Goal: Task Accomplishment & Management: Manage account settings

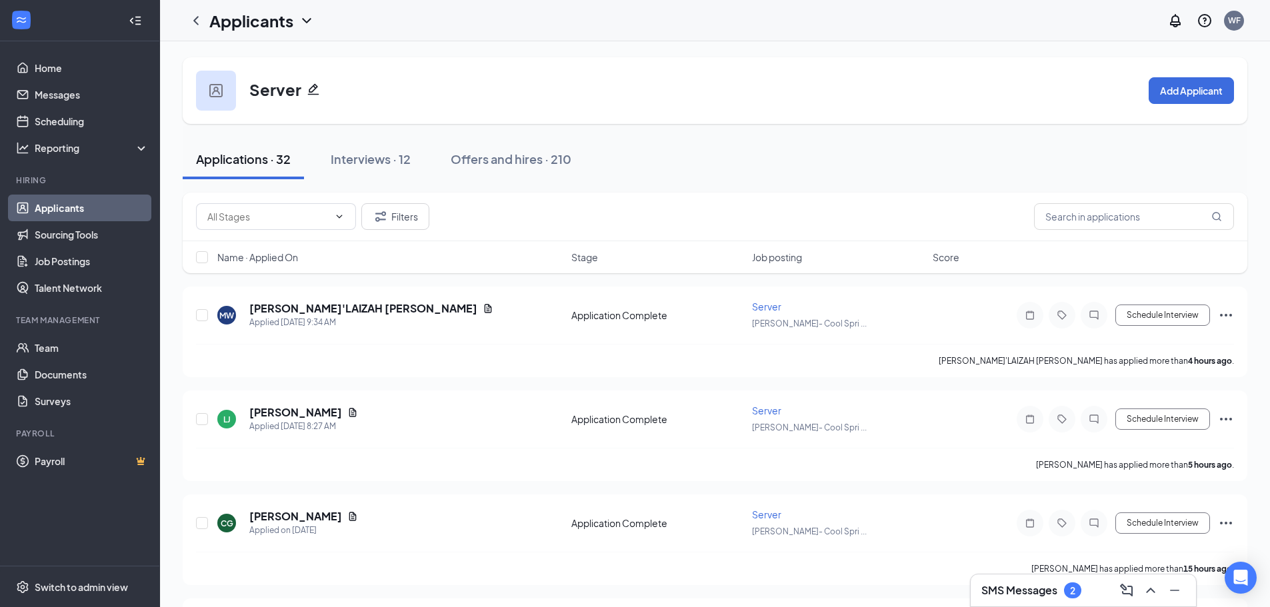
click at [107, 206] on link "Applicants" at bounding box center [92, 208] width 114 height 27
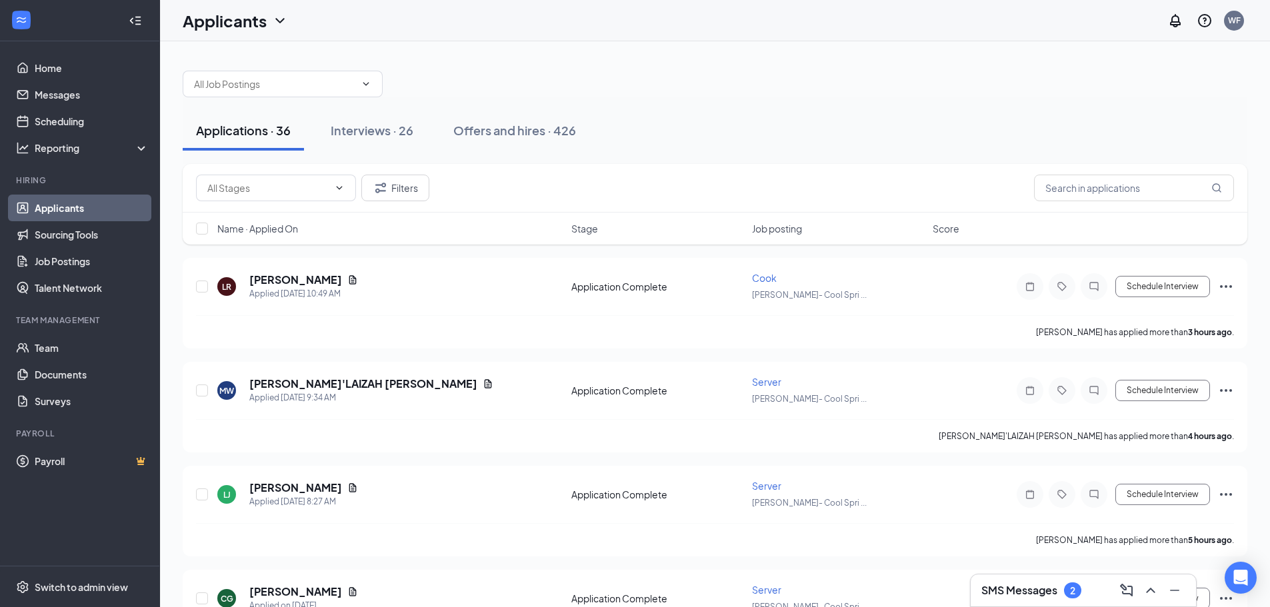
click at [773, 231] on span "Job posting" at bounding box center [777, 228] width 50 height 13
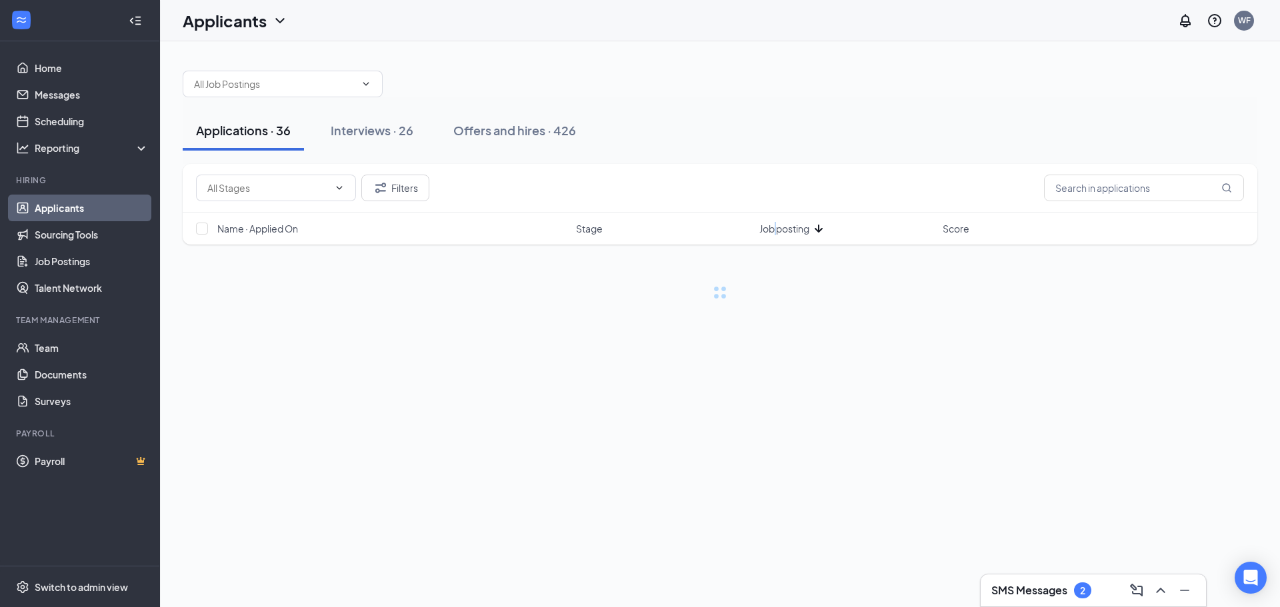
click at [773, 231] on span "Job posting" at bounding box center [784, 228] width 50 height 13
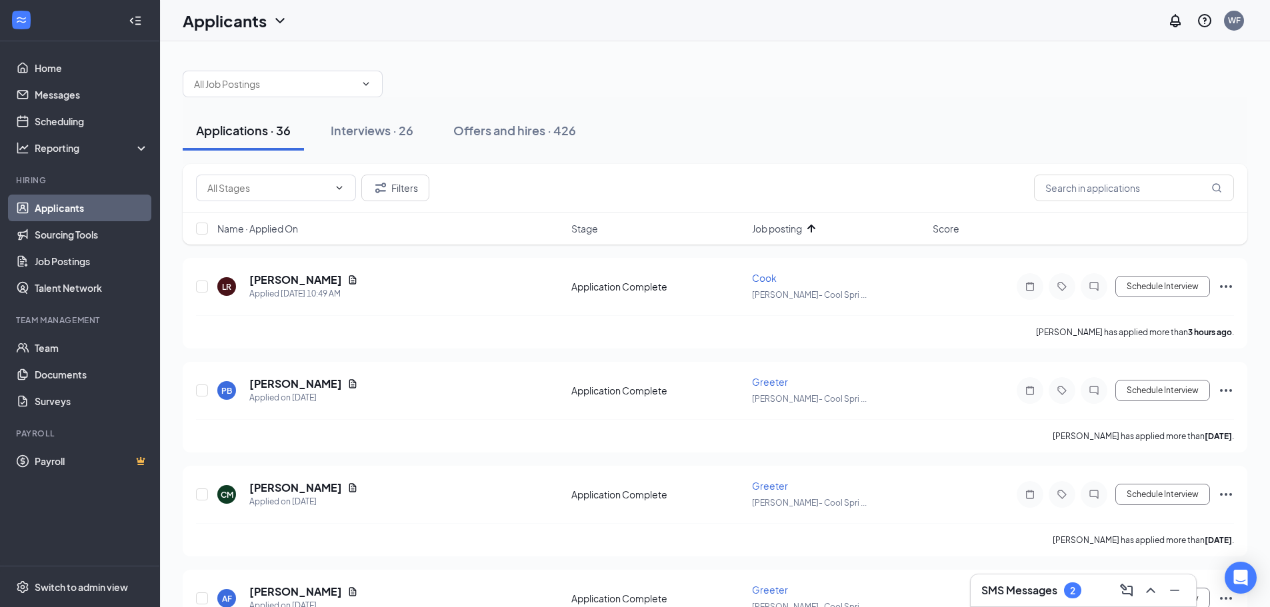
click at [814, 228] on icon "ArrowUp" at bounding box center [811, 229] width 16 height 16
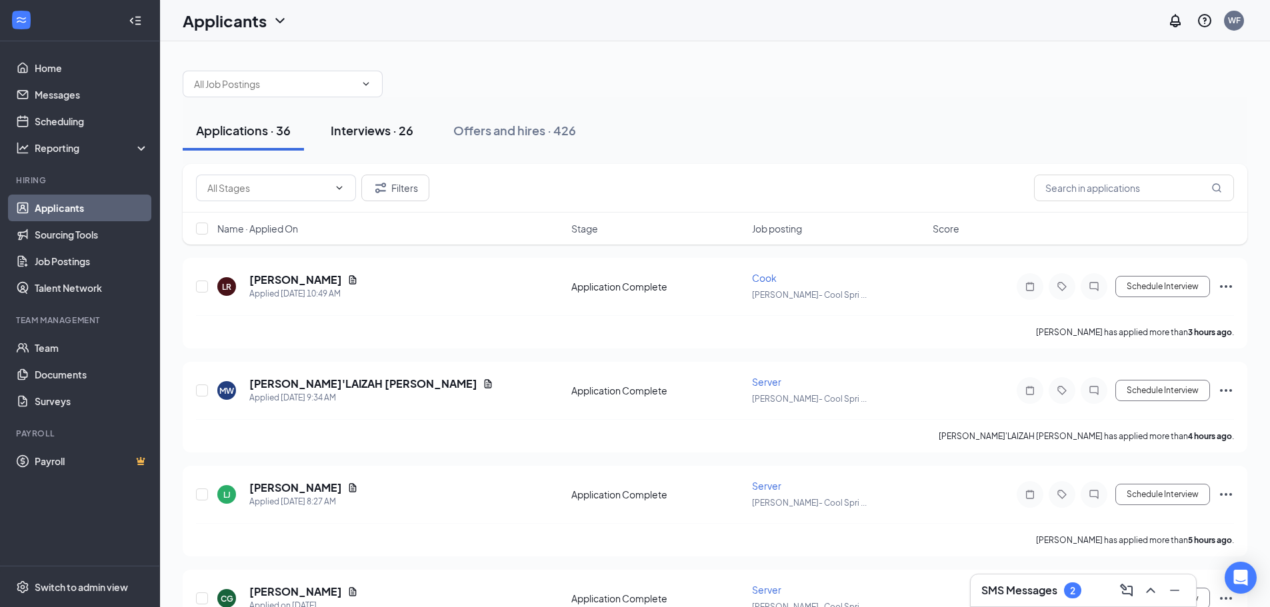
click at [393, 136] on div "Interviews · 26" at bounding box center [372, 130] width 83 height 17
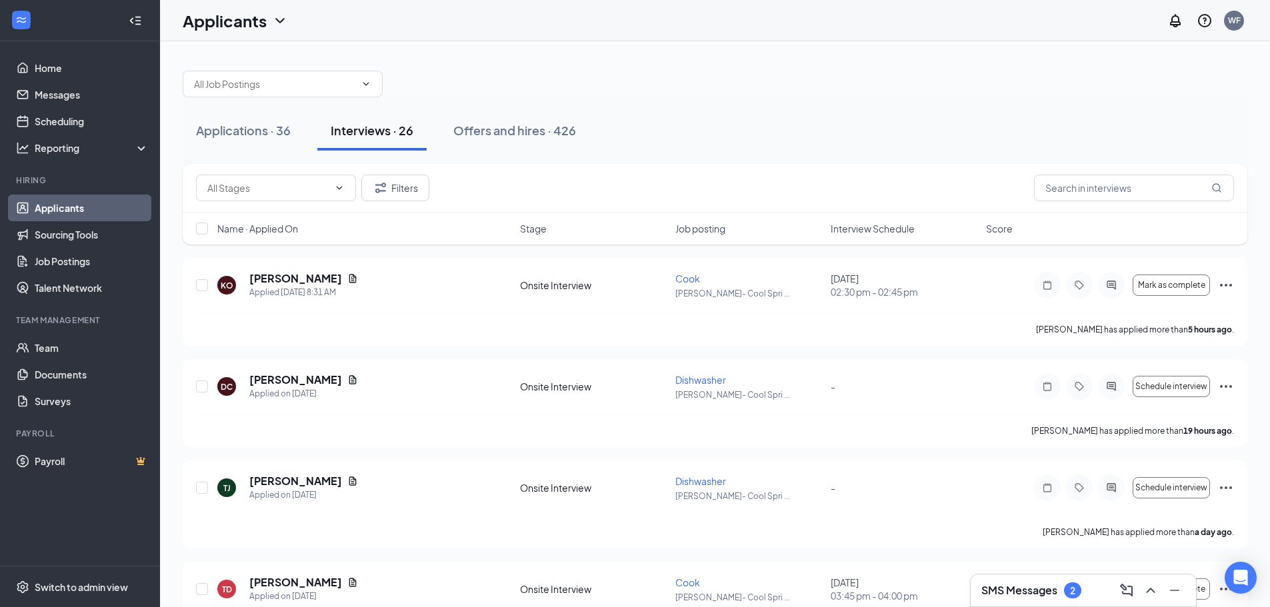
click at [720, 229] on span "Job posting" at bounding box center [700, 228] width 50 height 13
click at [336, 183] on icon "ChevronDown" at bounding box center [339, 188] width 11 height 11
click at [339, 191] on icon "ChevronDown" at bounding box center [339, 188] width 11 height 11
click at [709, 120] on div "Applications · 36 Interviews · 26 Offers and hires · 426" at bounding box center [715, 131] width 1065 height 40
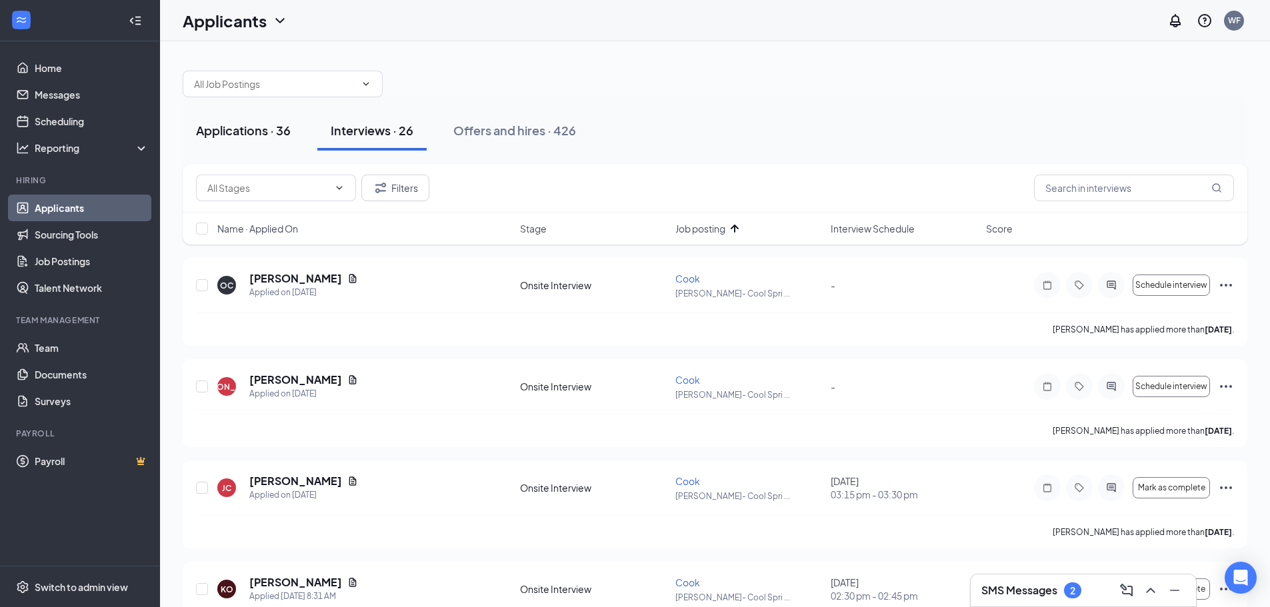
click at [239, 132] on div "Applications · 36" at bounding box center [243, 130] width 95 height 17
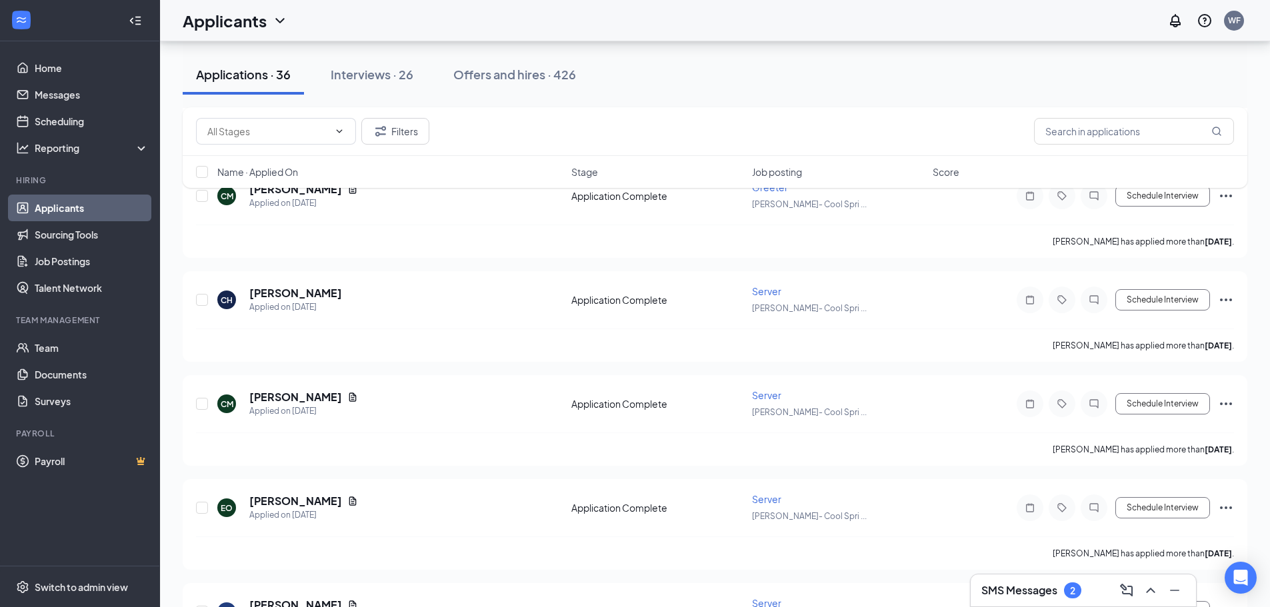
scroll to position [2134, 0]
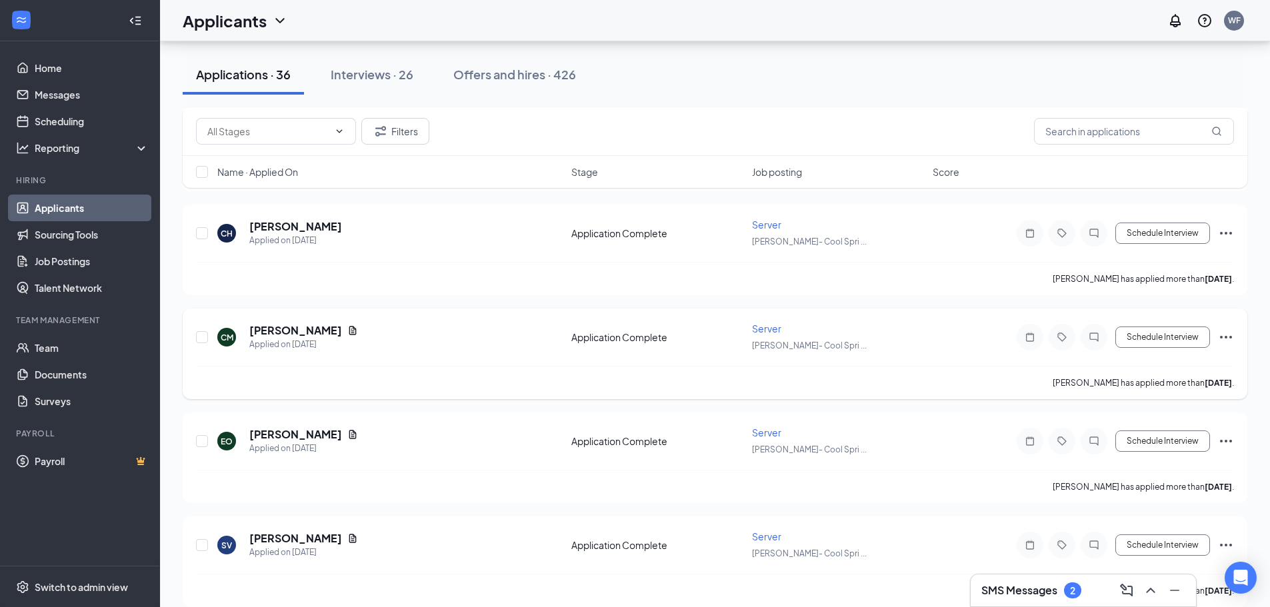
click at [1225, 335] on icon "Ellipses" at bounding box center [1226, 337] width 16 height 16
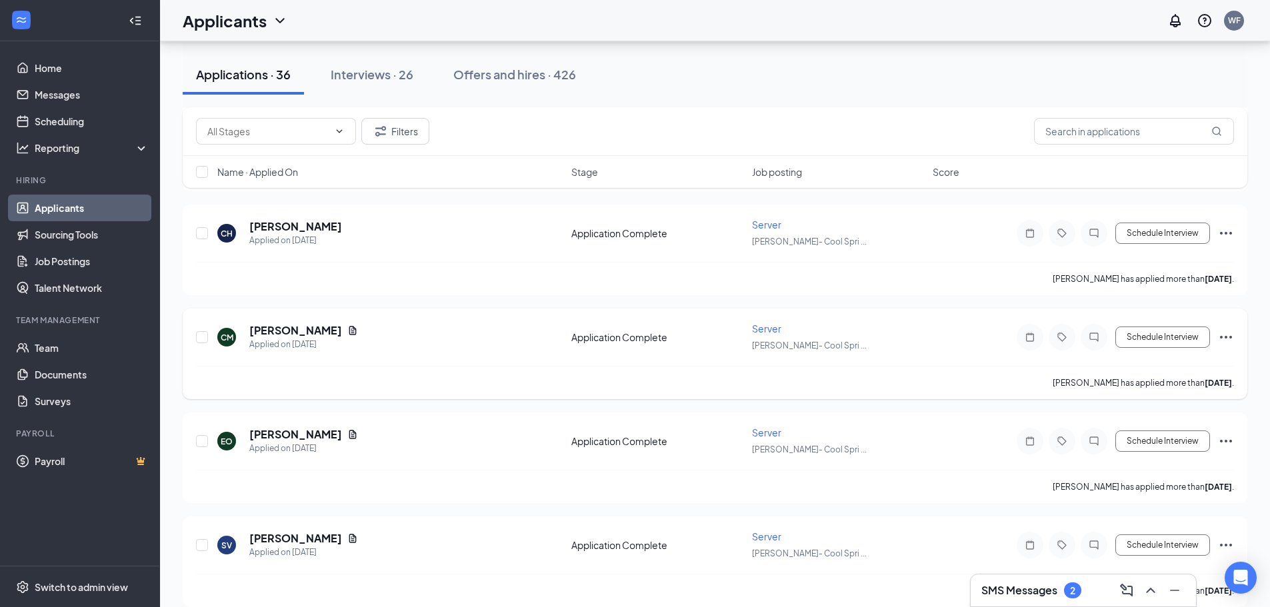
click at [765, 327] on span "Server" at bounding box center [766, 329] width 29 height 12
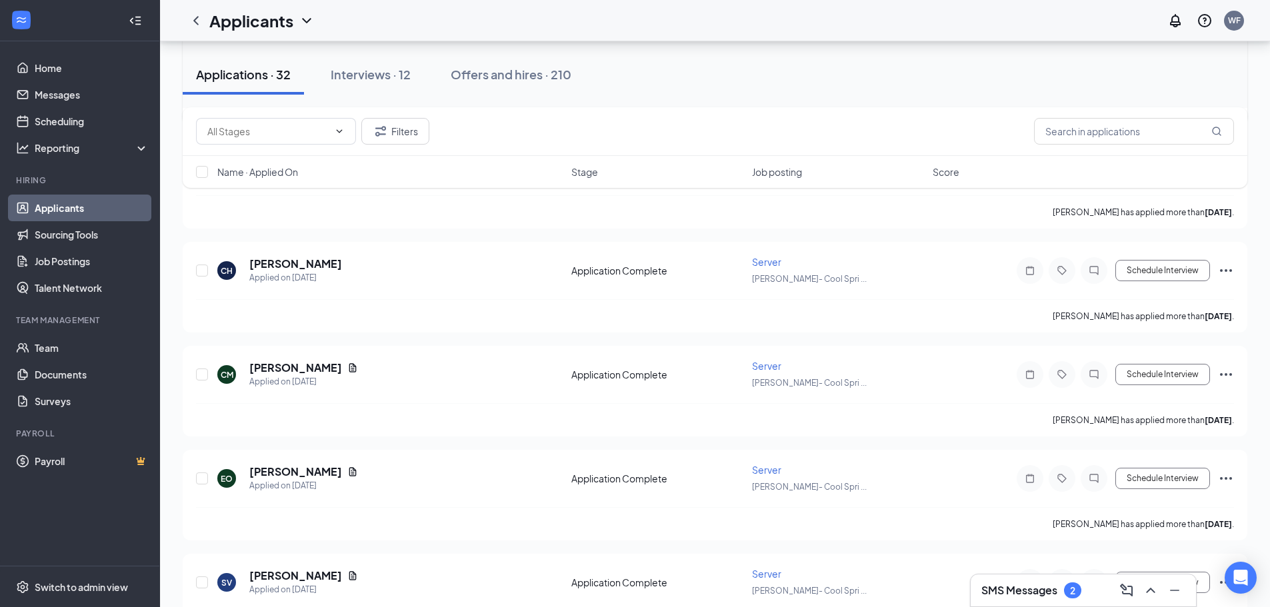
scroll to position [1734, 0]
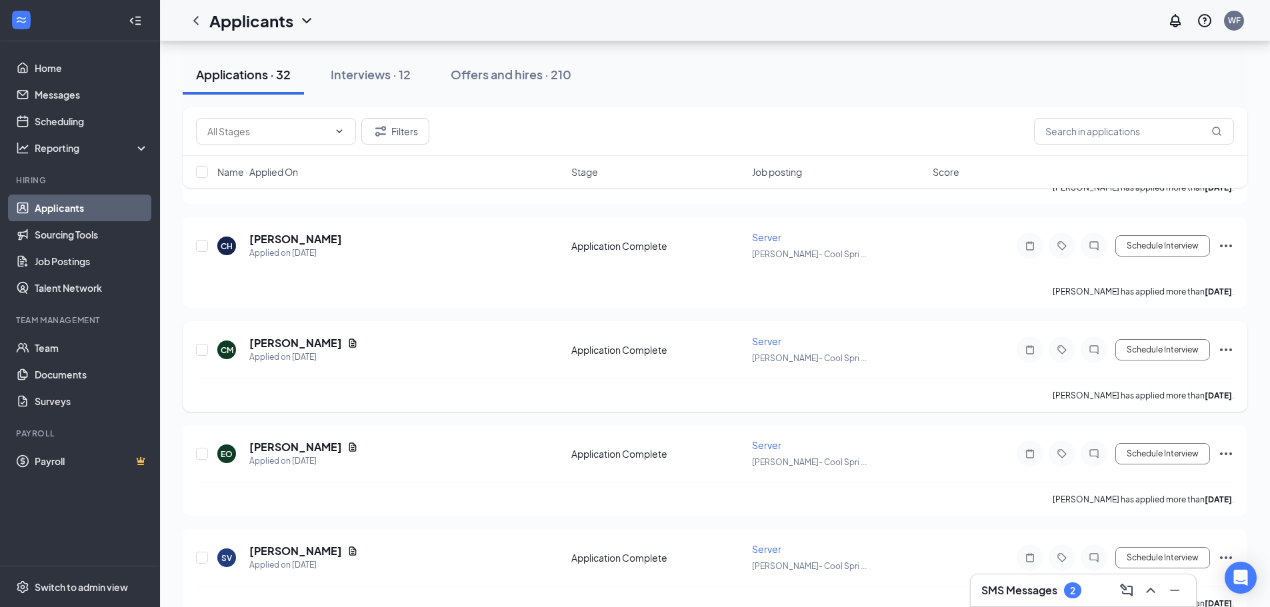
click at [1229, 350] on icon "Ellipses" at bounding box center [1226, 350] width 12 height 3
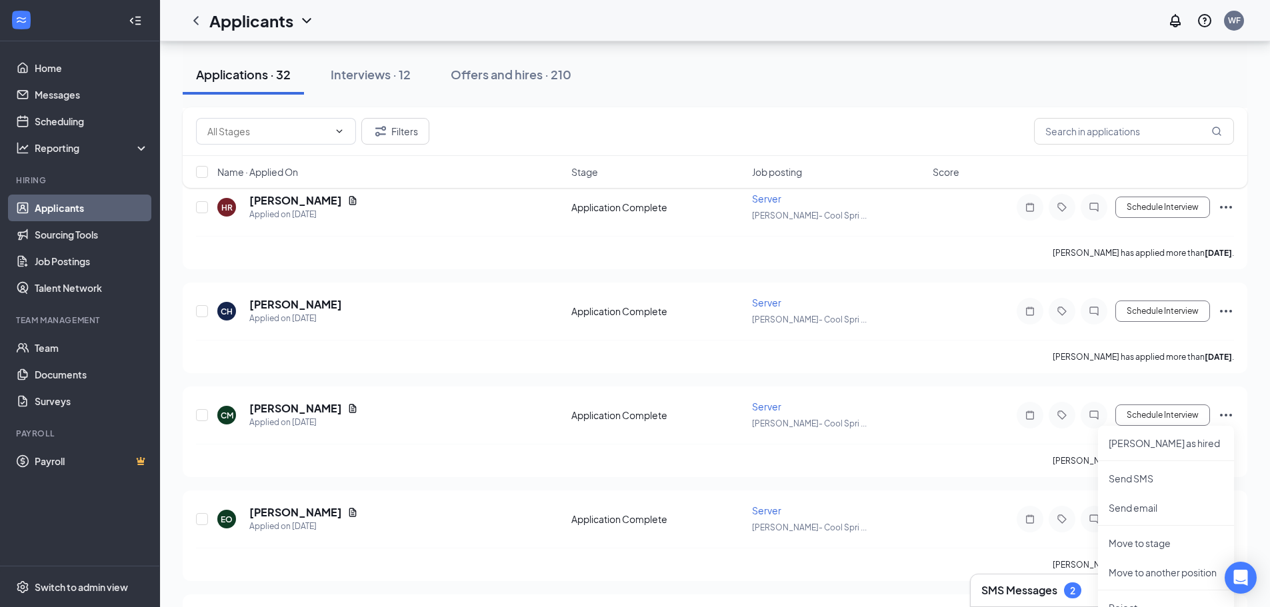
scroll to position [1667, 0]
click at [928, 415] on div "CM [PERSON_NAME] Applied on [DATE] Application Complete Server [PERSON_NAME]- C…" at bounding box center [715, 423] width 1038 height 44
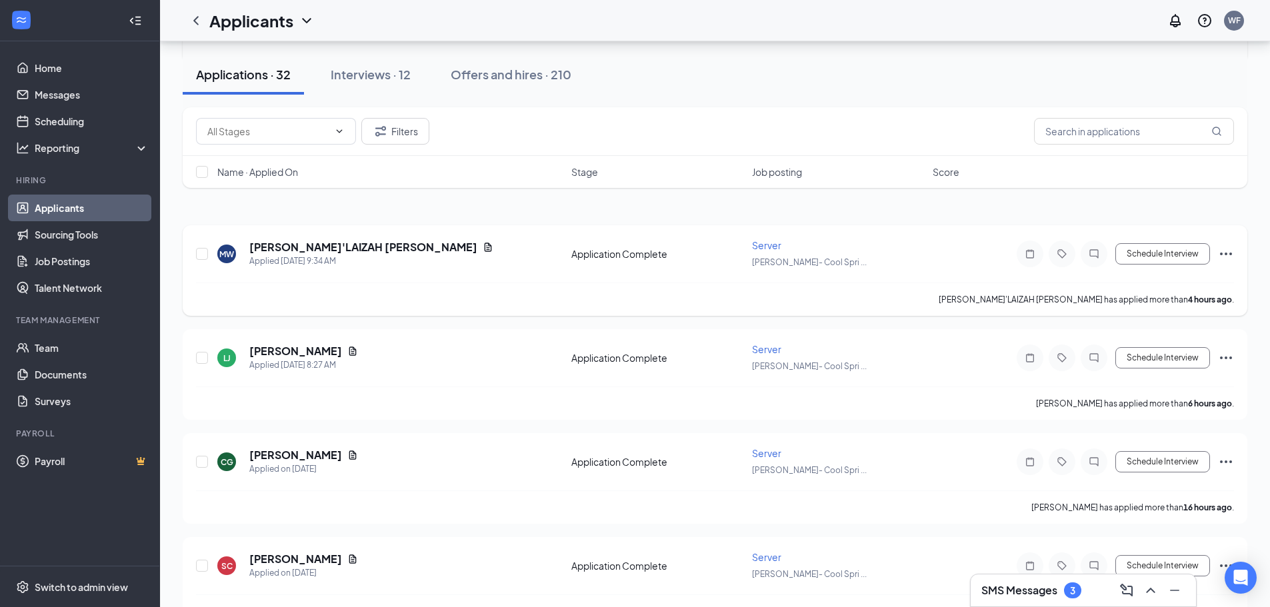
scroll to position [0, 0]
